Goal: Obtain resource: Obtain resource

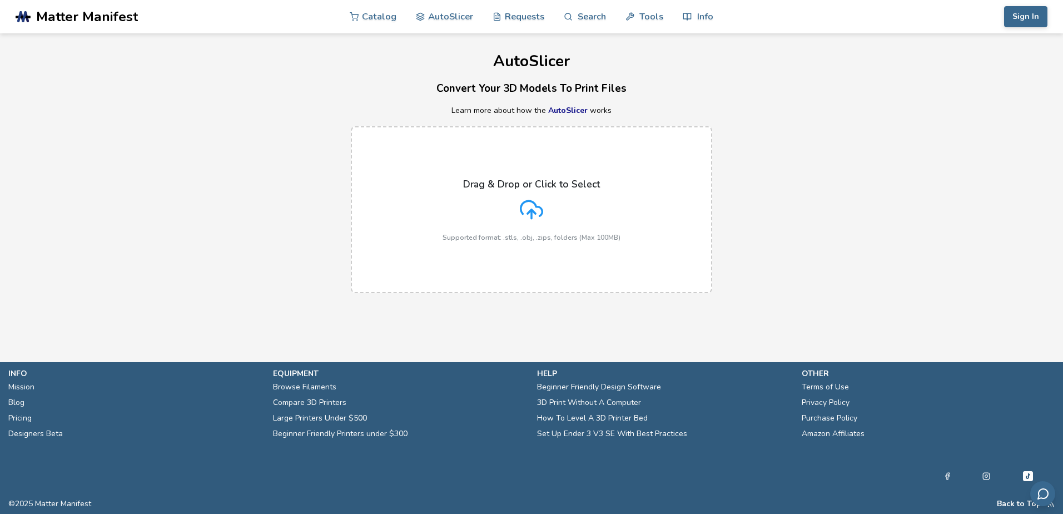
click at [554, 210] on div "Drag & Drop or Click to Select Supported format: .stls, .obj, .zips, folders (M…" at bounding box center [532, 210] width 178 height 63
click at [0, 0] on input "Drag & Drop or Click to Select Supported format: .stls, .obj, .zips, folders (M…" at bounding box center [0, 0] width 0 height 0
click at [429, 14] on link "AutoSlicer" at bounding box center [444, 15] width 57 height 33
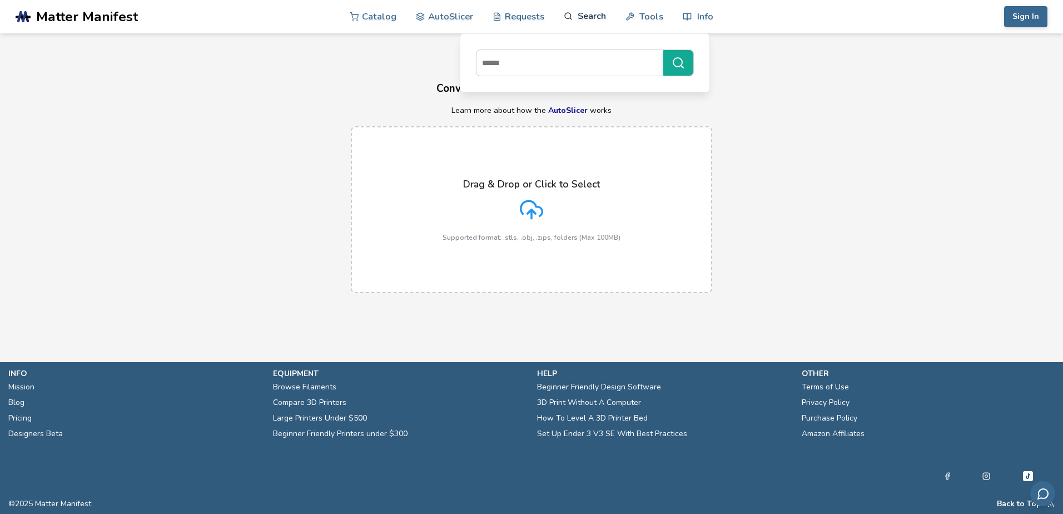
click at [576, 18] on link "Search" at bounding box center [585, 15] width 42 height 33
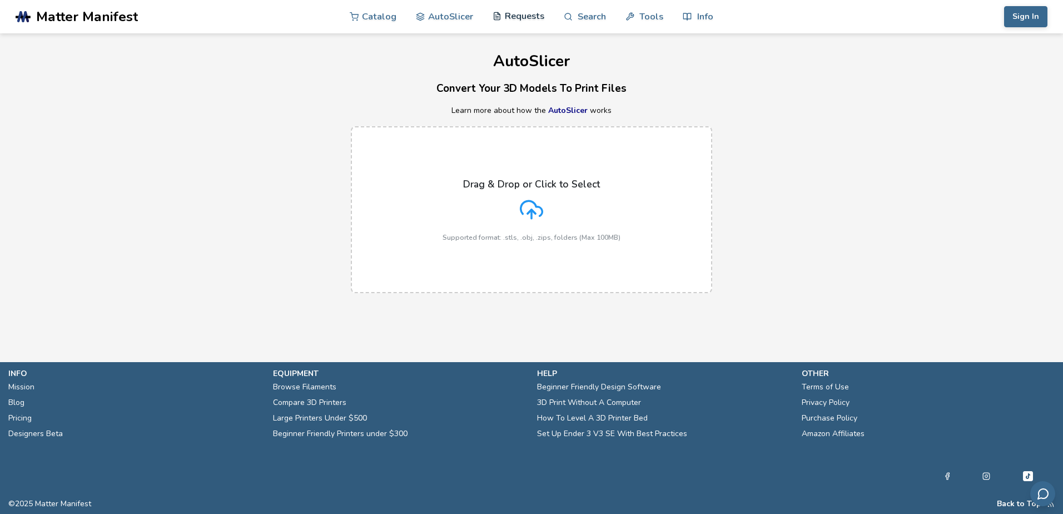
click at [527, 18] on link "Requests" at bounding box center [519, 15] width 52 height 33
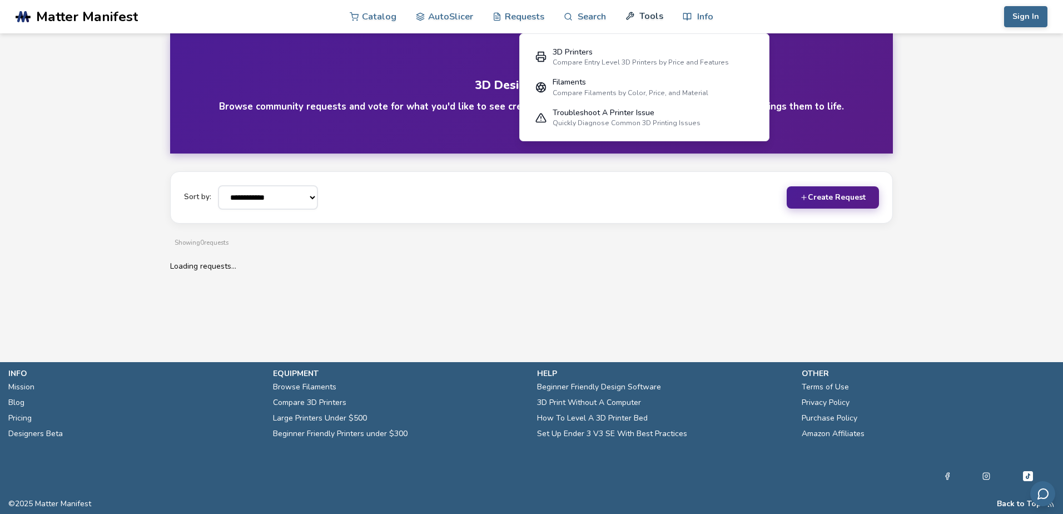
click at [639, 18] on link "Tools" at bounding box center [645, 15] width 38 height 33
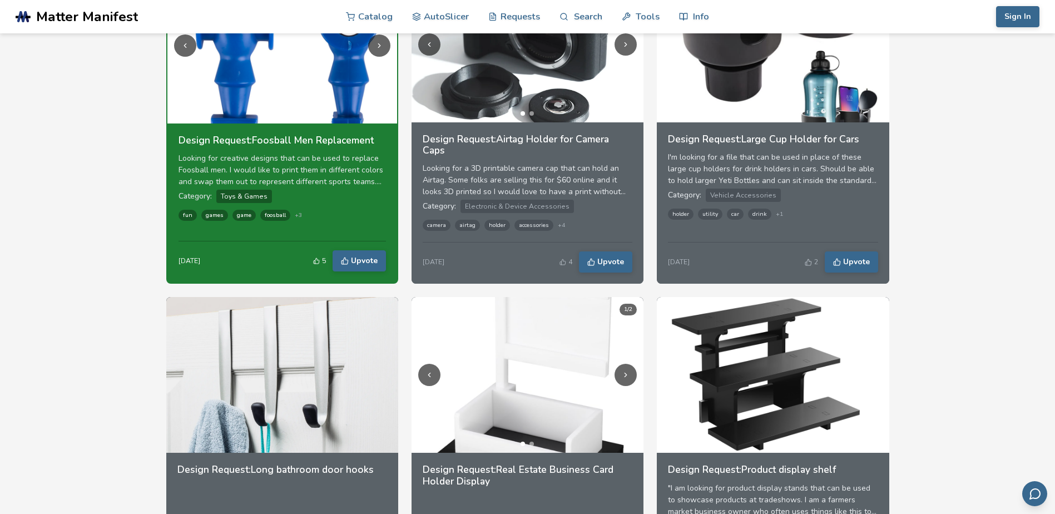
scroll to position [167, 0]
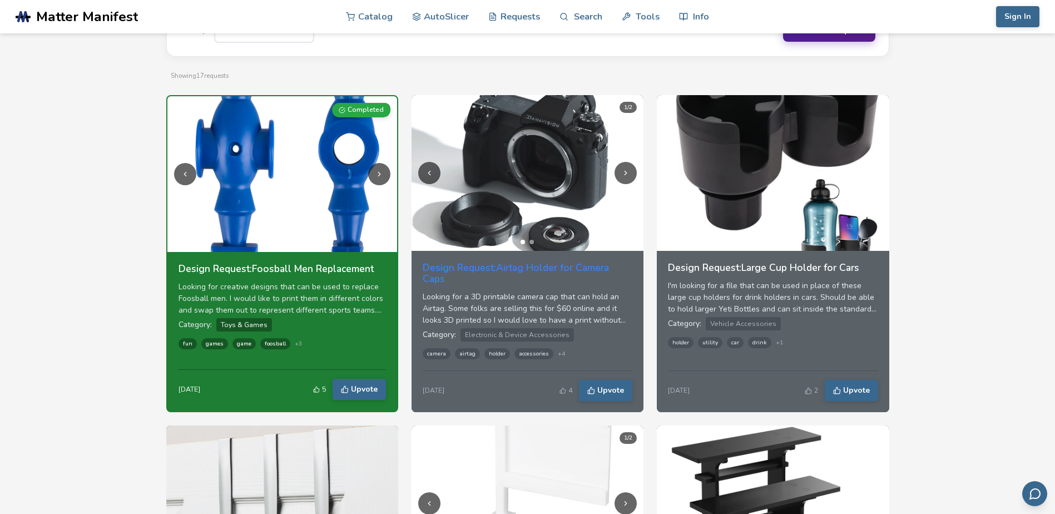
click at [557, 269] on h3 "Design Request: Airtag Holder for Camera Caps" at bounding box center [528, 273] width 210 height 22
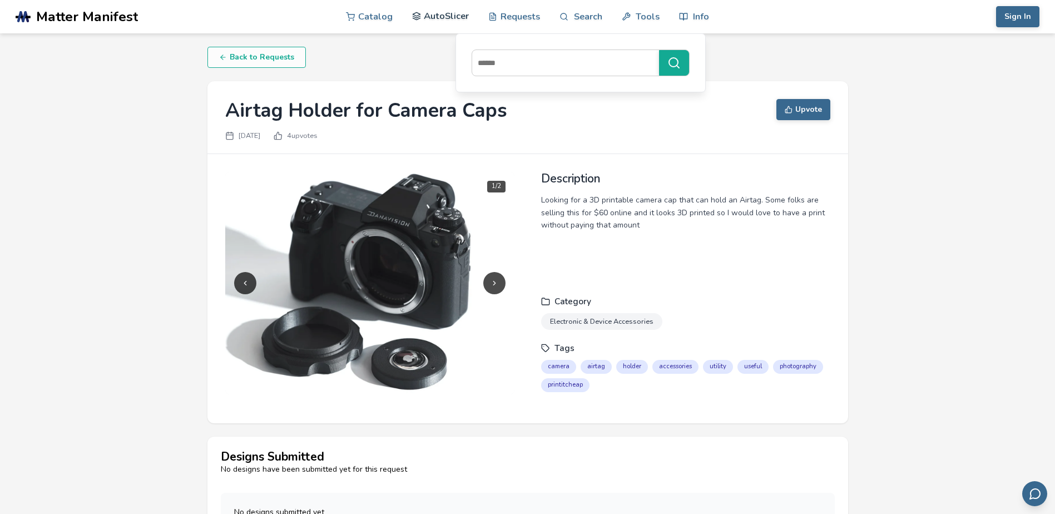
click at [461, 26] on link "AutoSlicer" at bounding box center [440, 15] width 57 height 33
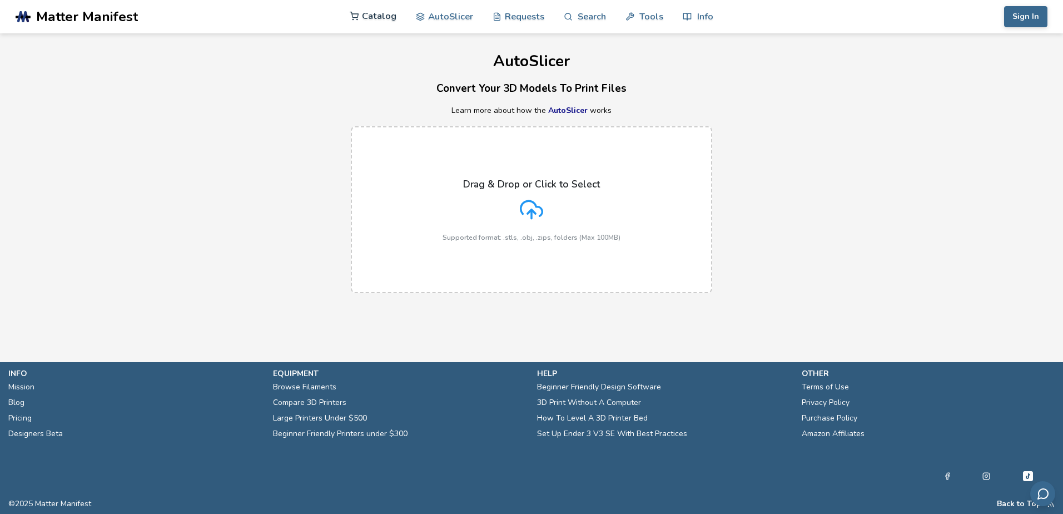
click at [390, 17] on link "Catalog" at bounding box center [373, 15] width 47 height 33
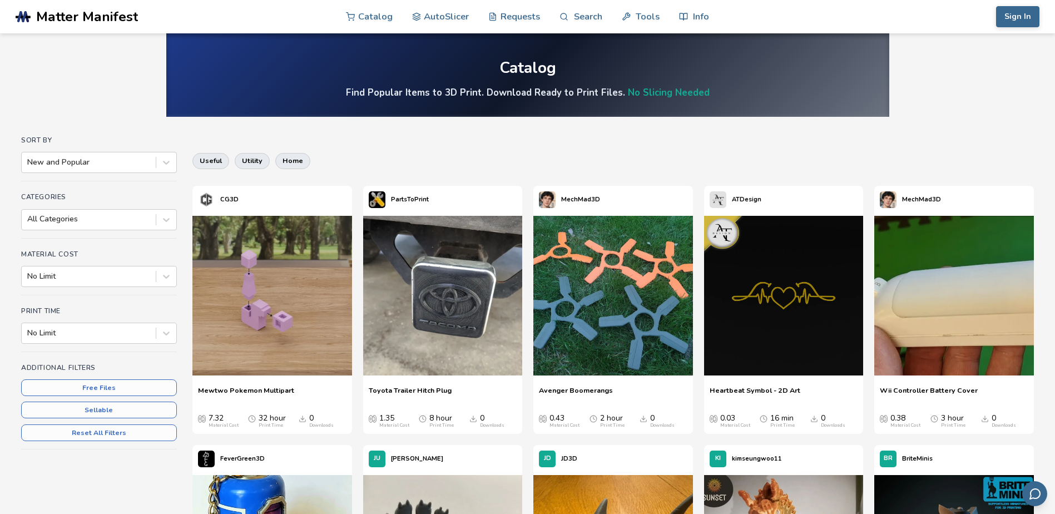
click at [130, 387] on button "Free Files" at bounding box center [99, 387] width 156 height 17
